Goal: Information Seeking & Learning: Learn about a topic

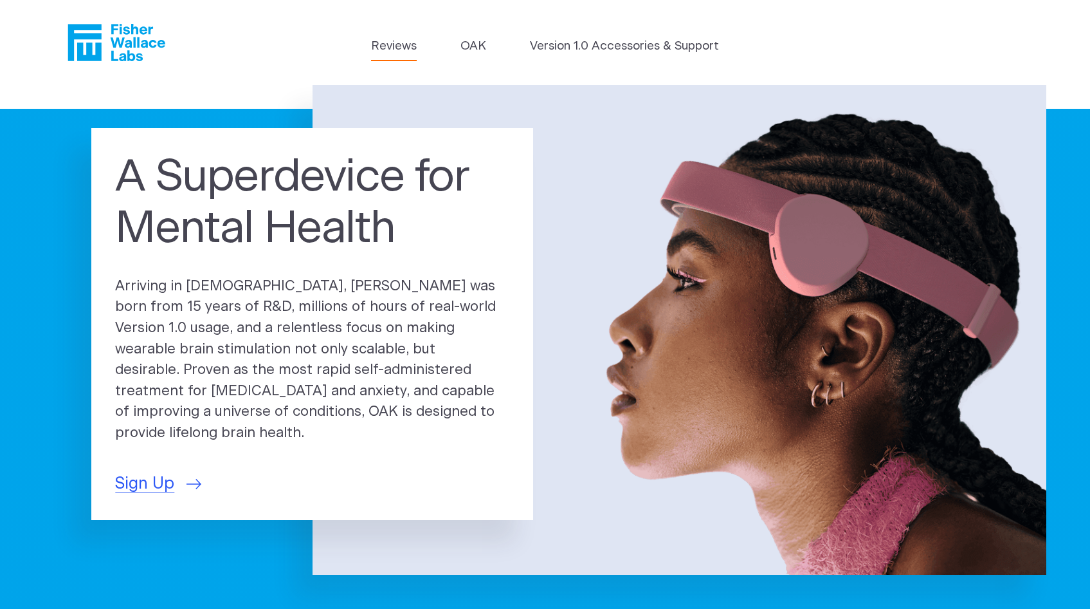
click at [387, 42] on link "Reviews" at bounding box center [394, 46] width 46 height 18
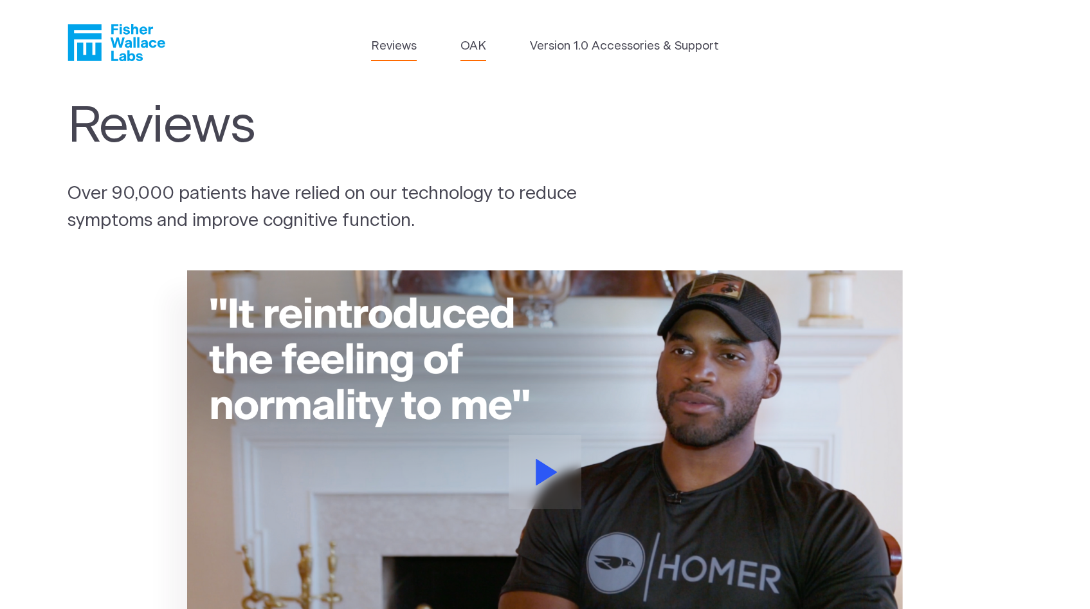
click at [482, 46] on link "OAK" at bounding box center [474, 46] width 26 height 18
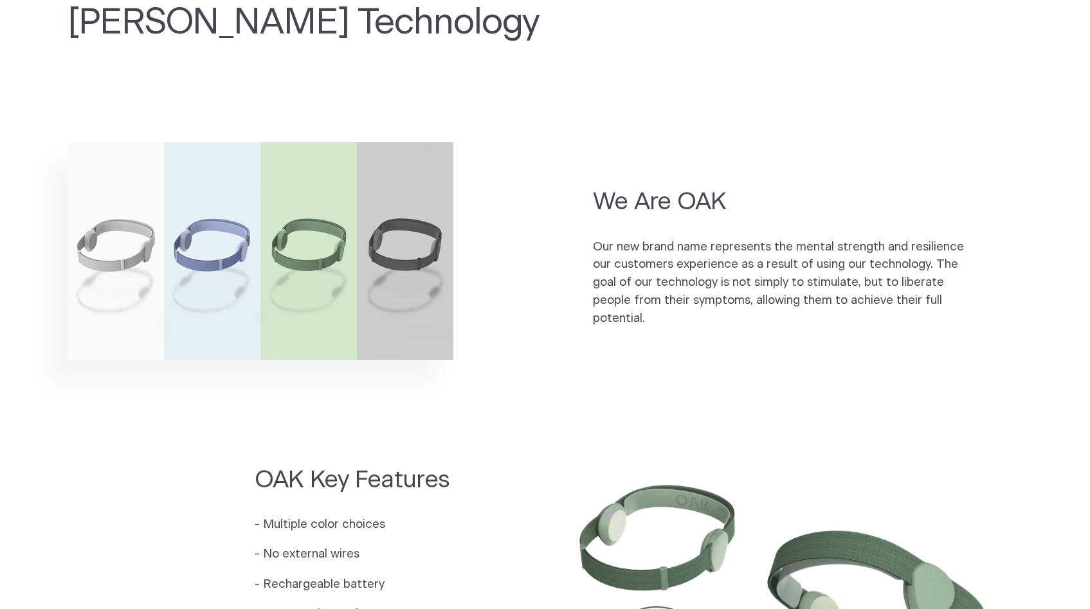
scroll to position [755, 0]
